Goal: Task Accomplishment & Management: Use online tool/utility

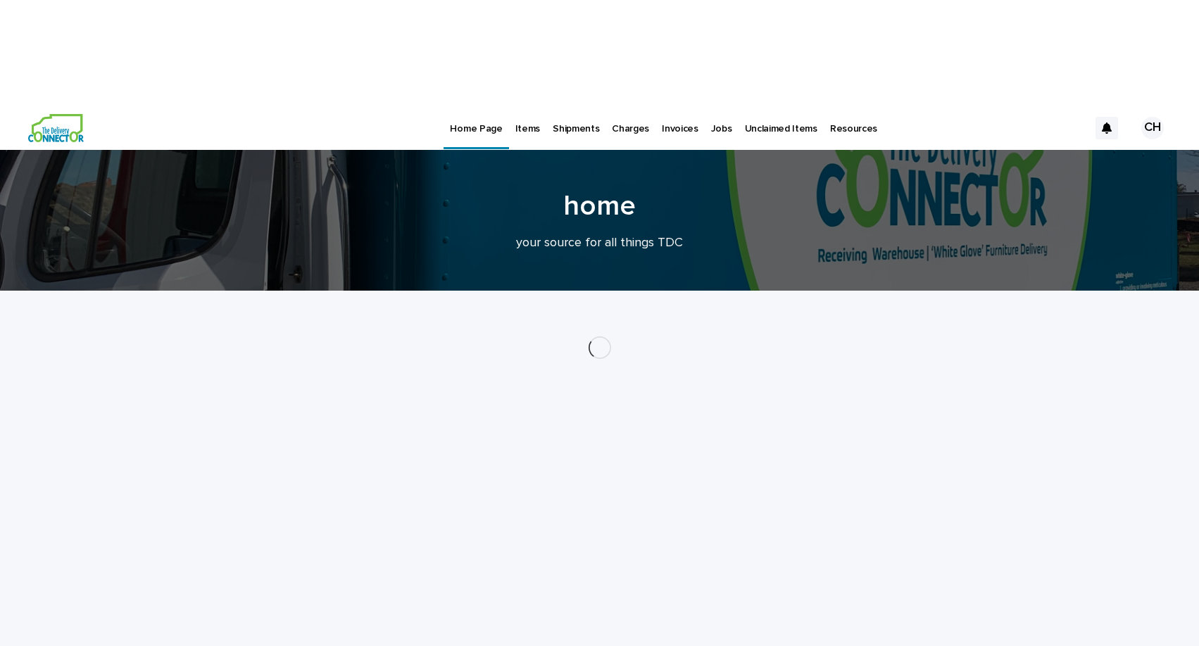
click at [1152, 117] on div "CH" at bounding box center [1152, 128] width 23 height 23
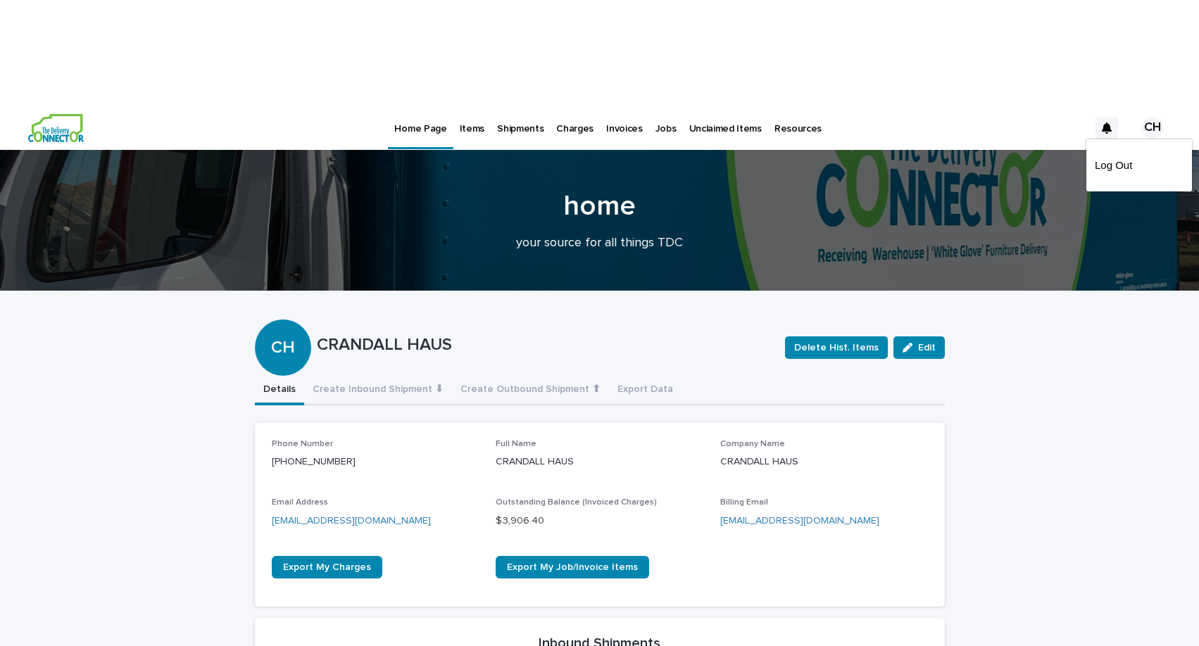
click at [655, 106] on div at bounding box center [599, 128] width 1199 height 45
click at [655, 106] on p "Jobs" at bounding box center [665, 121] width 21 height 30
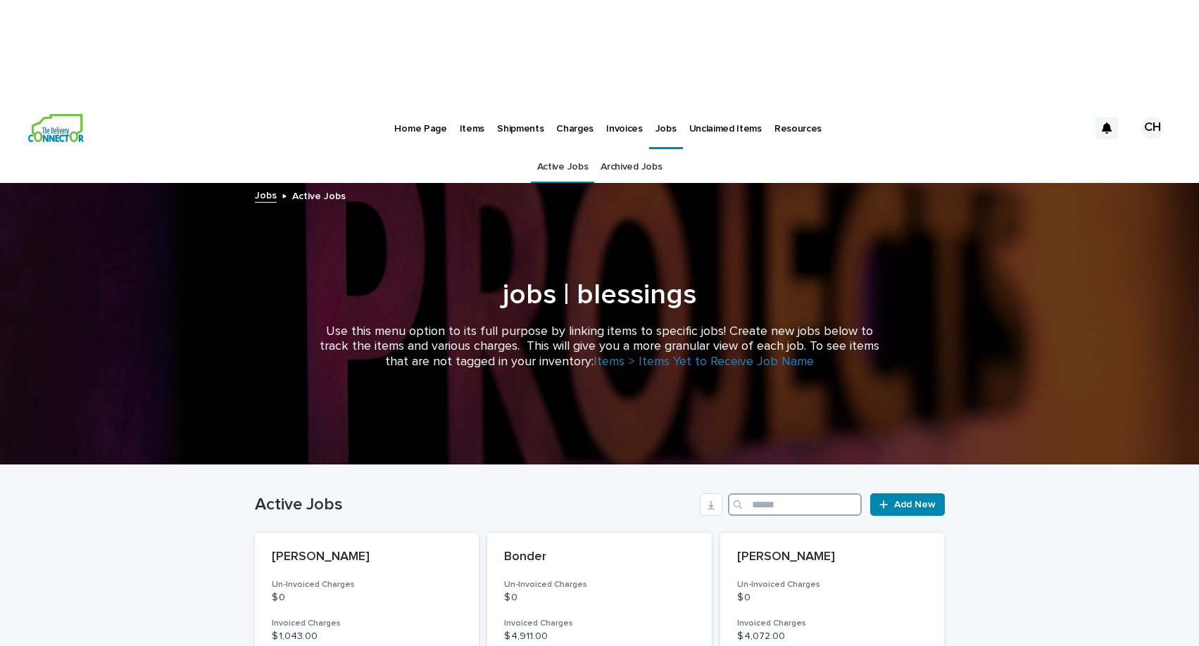
click at [767, 493] on input "Search" at bounding box center [795, 504] width 134 height 23
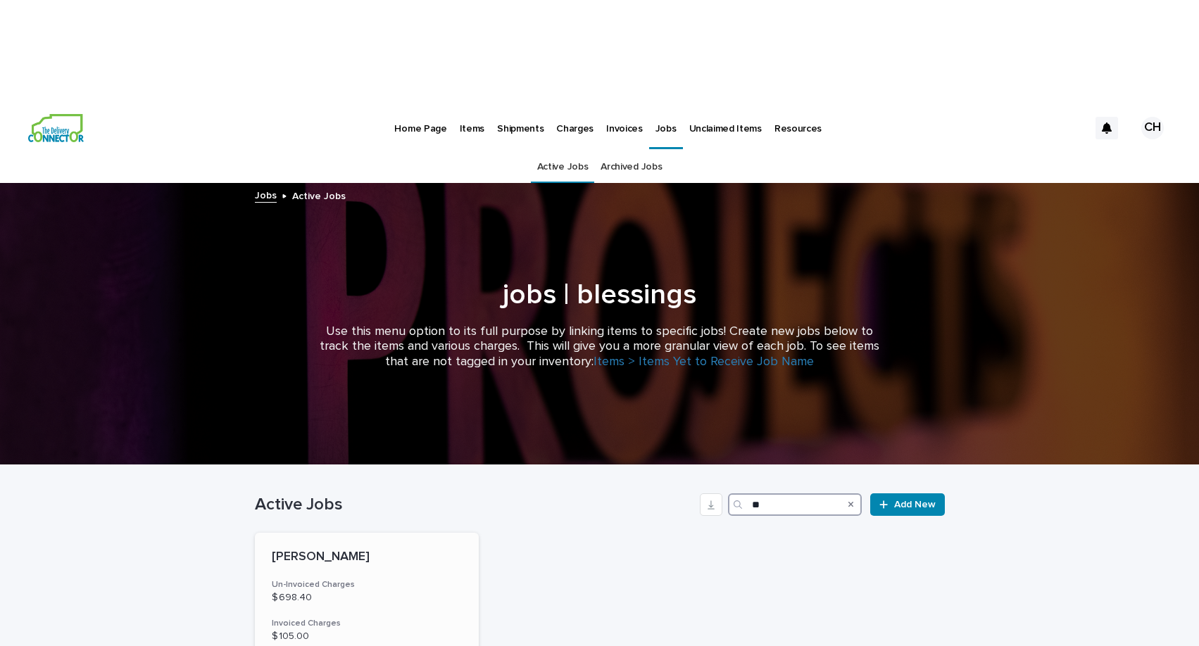
type input "**"
click at [412, 579] on h3 "Un-Invoiced Charges" at bounding box center [367, 584] width 191 height 11
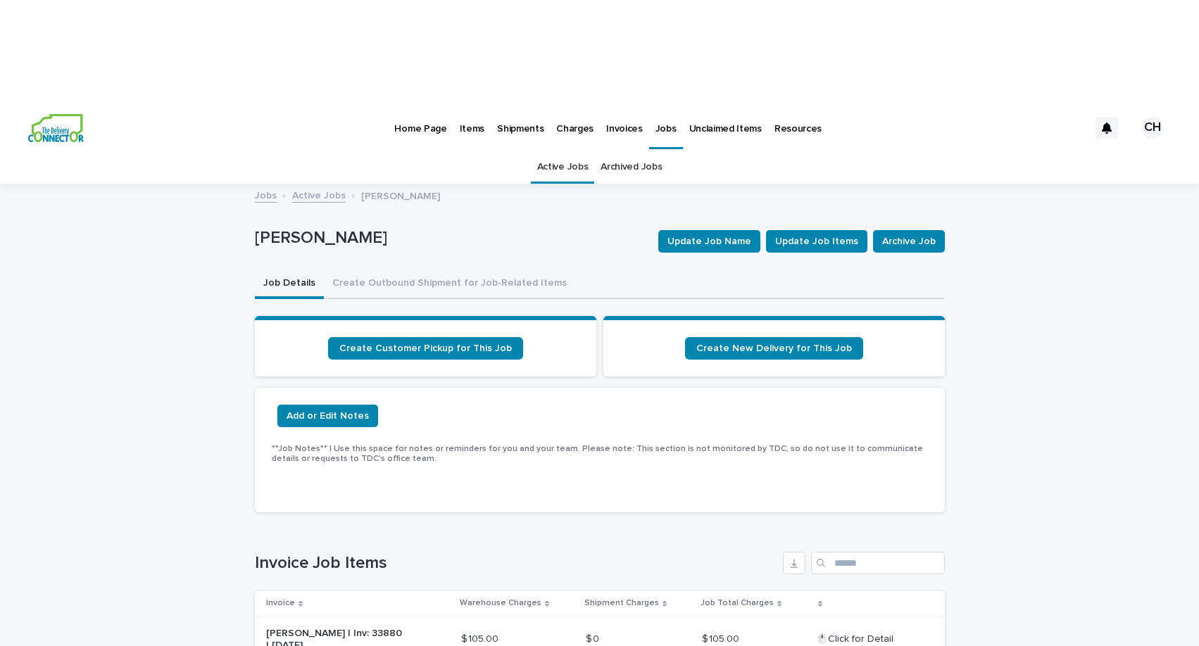
click at [579, 151] on link "Active Jobs" at bounding box center [562, 167] width 51 height 33
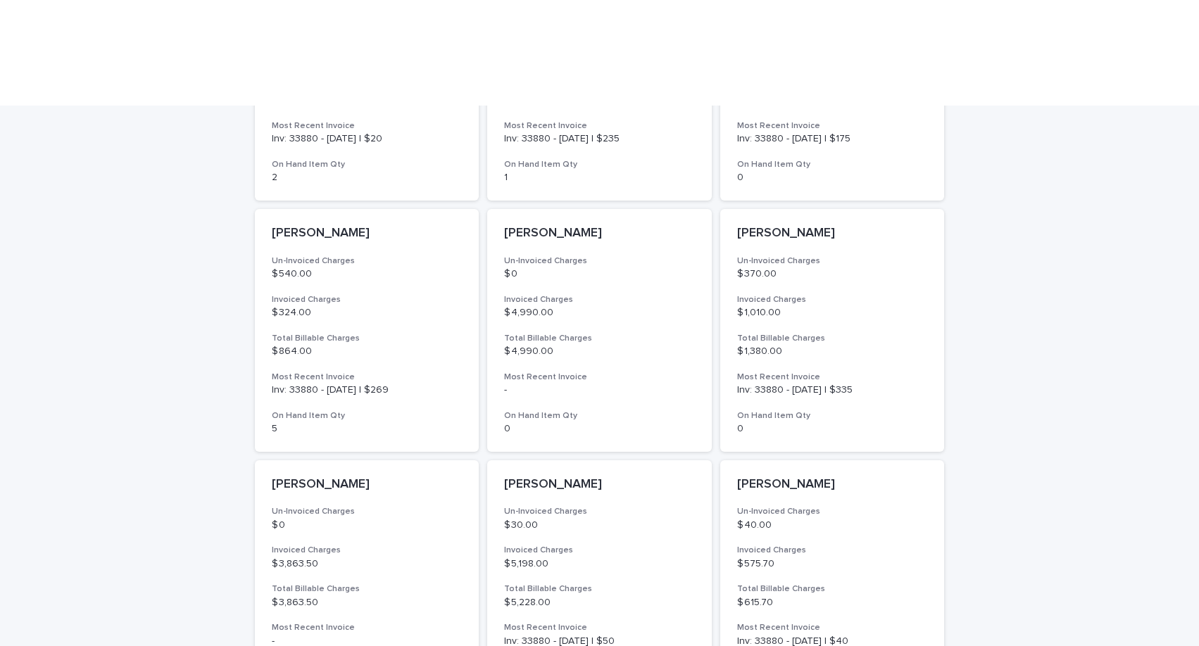
scroll to position [922, 0]
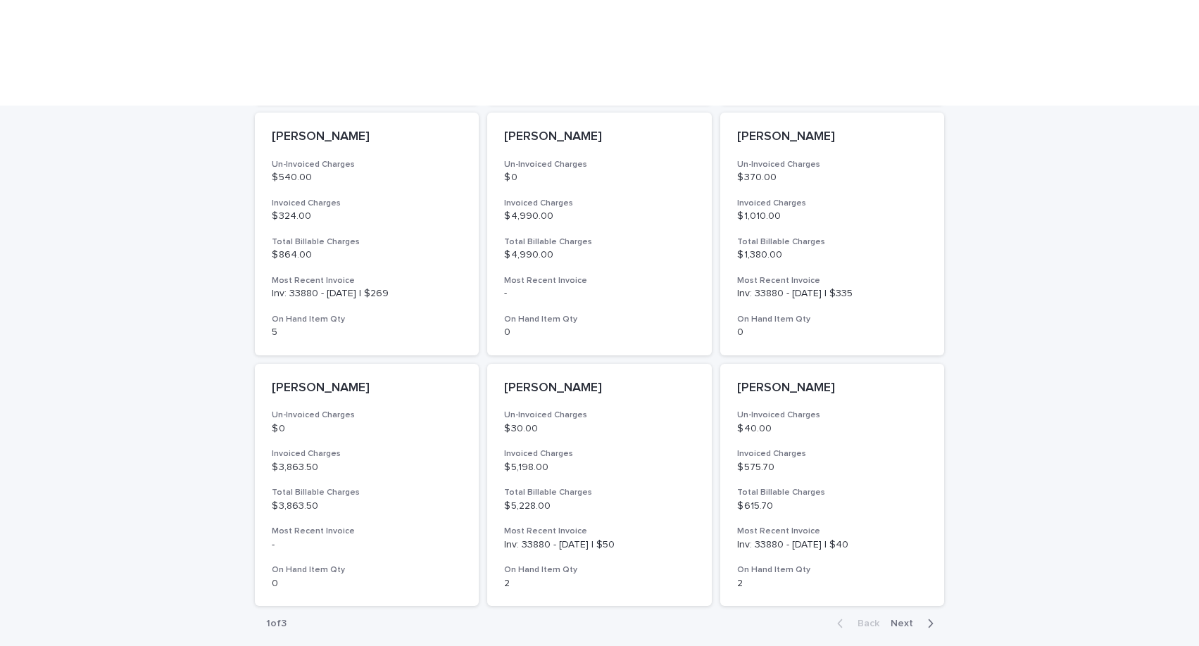
click at [910, 619] on span "Next" at bounding box center [906, 624] width 31 height 10
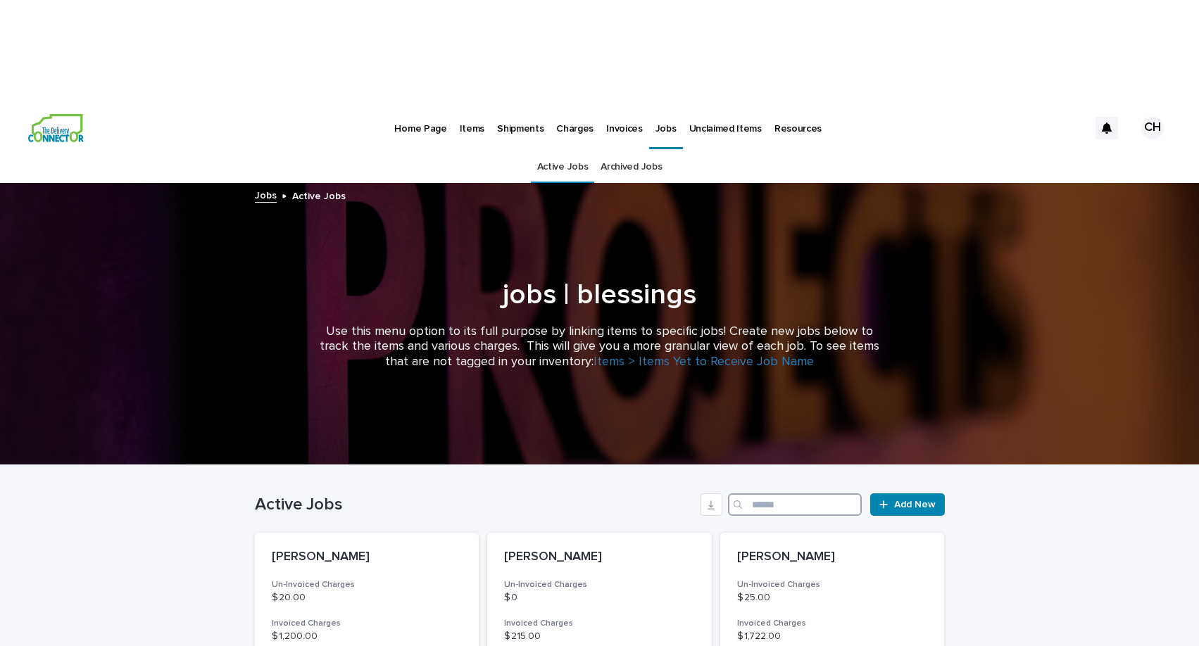
click at [789, 493] on input "Search" at bounding box center [795, 504] width 134 height 23
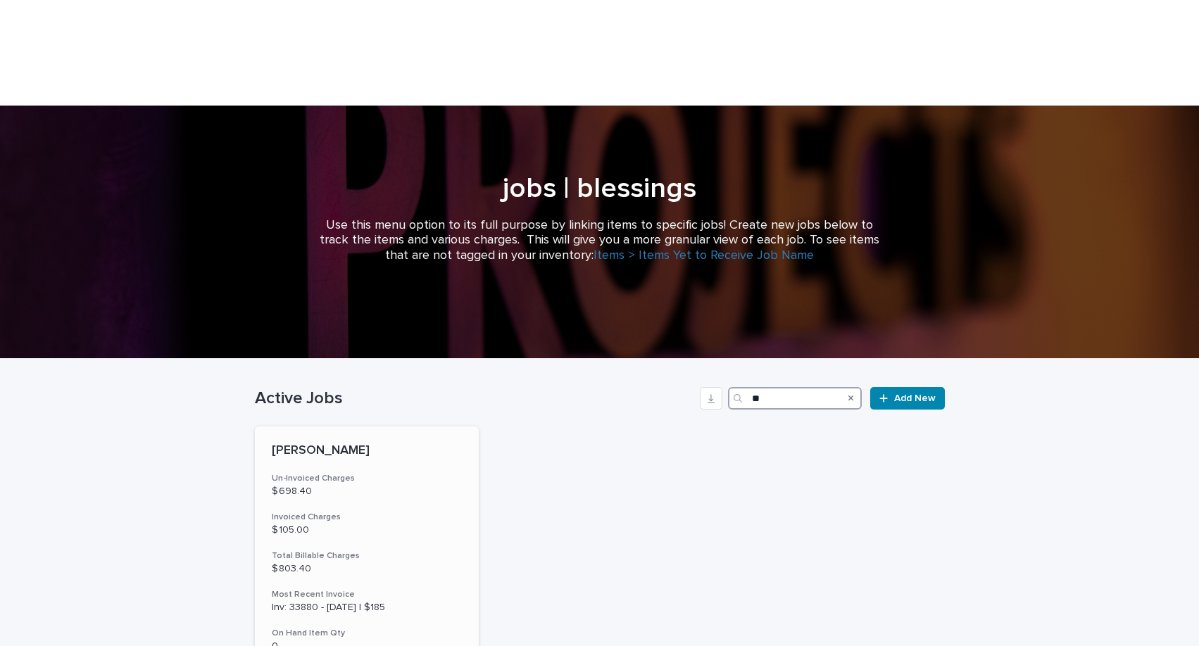
scroll to position [168, 0]
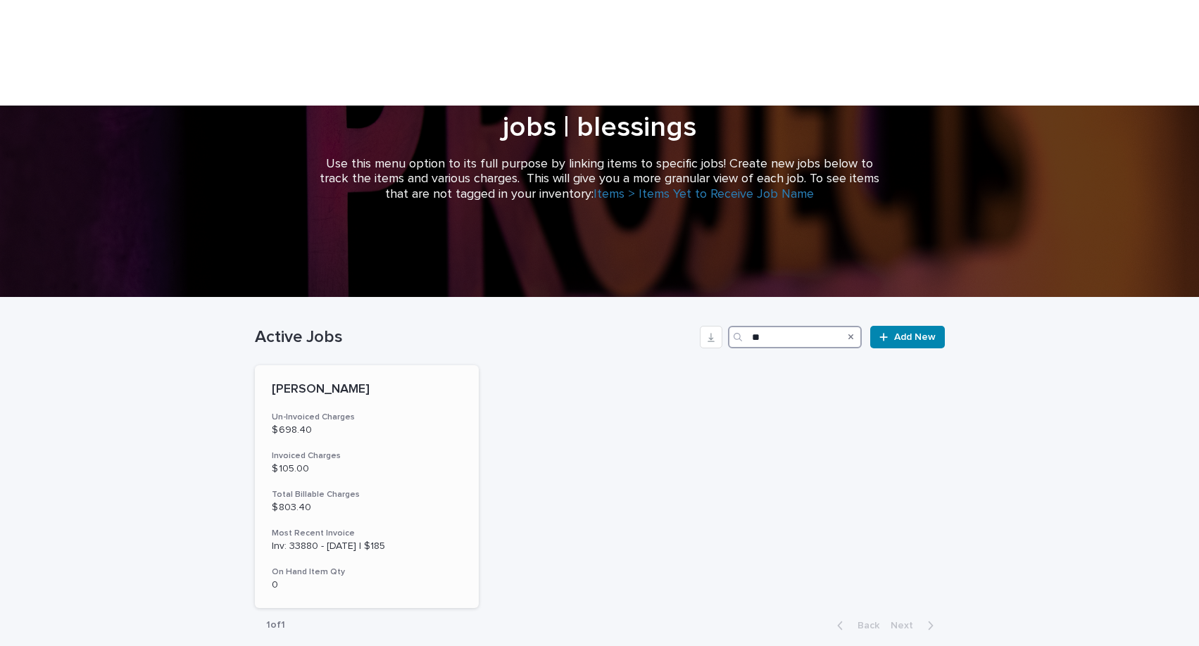
type input "**"
click at [432, 365] on div "[PERSON_NAME] Un-Invoiced Charges $ 698.40 Invoiced Charges $ 105.00 Total Bill…" at bounding box center [367, 486] width 225 height 243
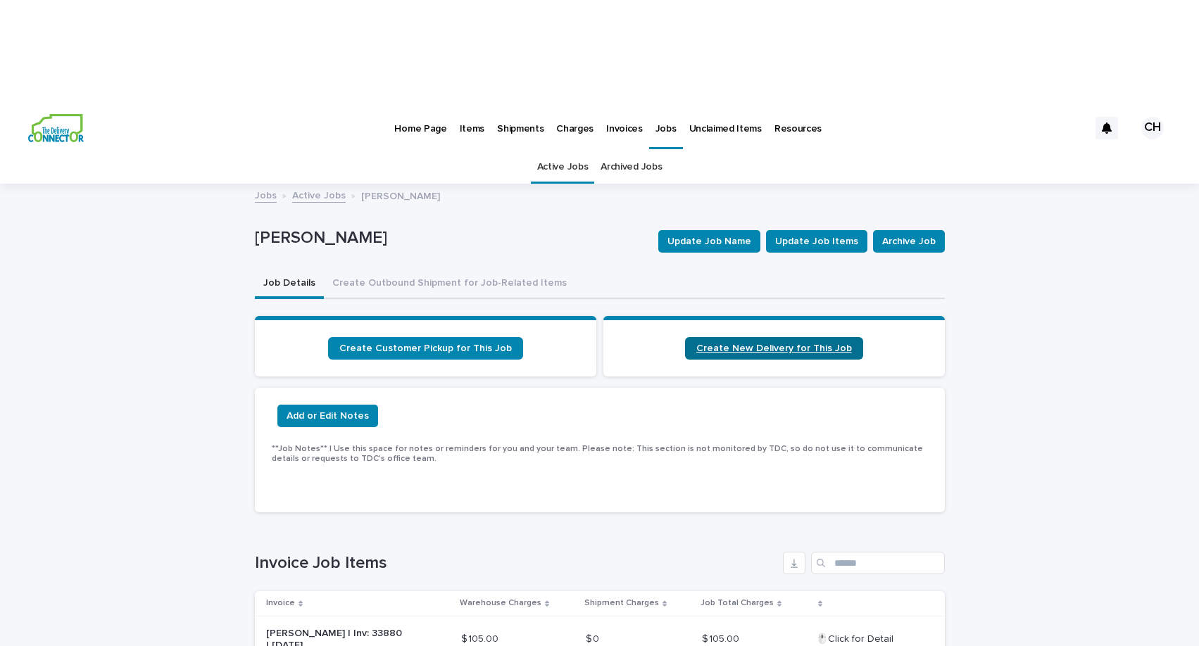
click at [815, 344] on span "Create New Delivery for This Job" at bounding box center [774, 349] width 156 height 10
